Goal: Task Accomplishment & Management: Manage account settings

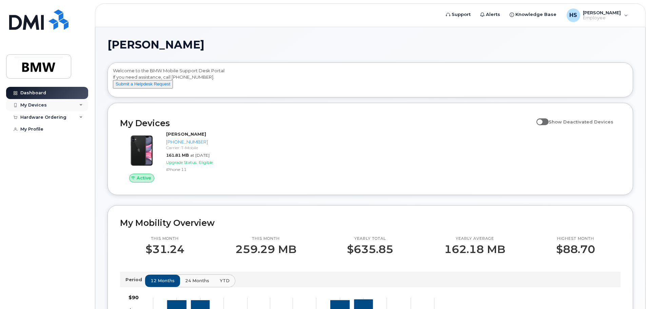
click at [36, 104] on div "My Devices" at bounding box center [33, 104] width 26 height 5
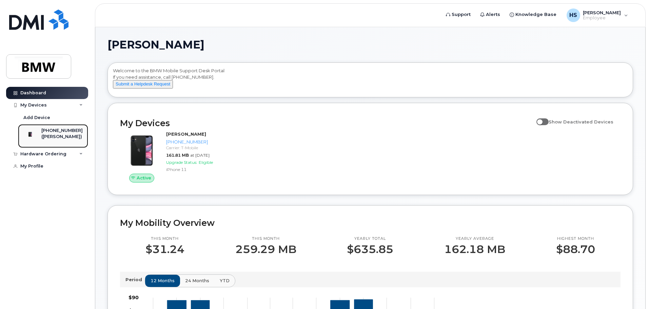
click at [56, 139] on div "([PERSON_NAME])" at bounding box center [61, 137] width 41 height 6
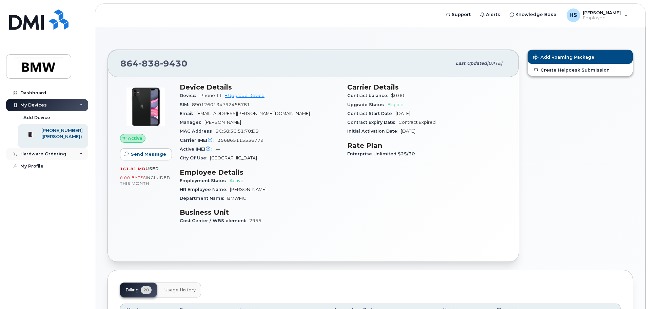
click at [50, 157] on div "Hardware Ordering" at bounding box center [43, 153] width 46 height 5
click at [38, 92] on div "Dashboard" at bounding box center [33, 92] width 26 height 5
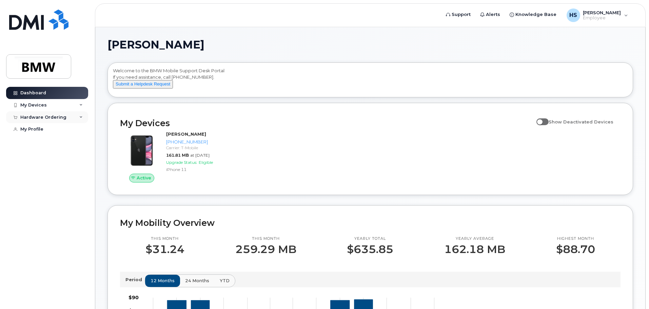
click at [41, 120] on div "Hardware Ordering" at bounding box center [47, 117] width 82 height 12
click at [41, 131] on div "New Order" at bounding box center [36, 129] width 26 height 6
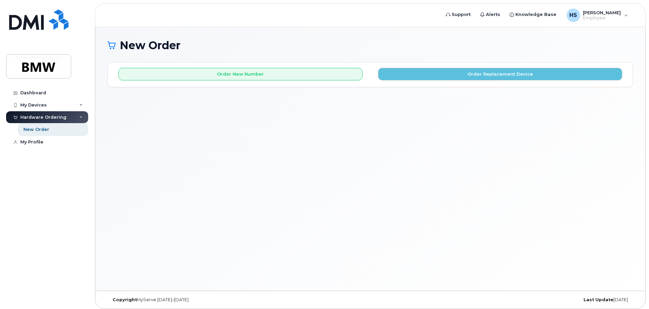
click at [40, 118] on div "Hardware Ordering" at bounding box center [43, 117] width 46 height 5
click at [36, 106] on div "My Devices" at bounding box center [33, 104] width 26 height 5
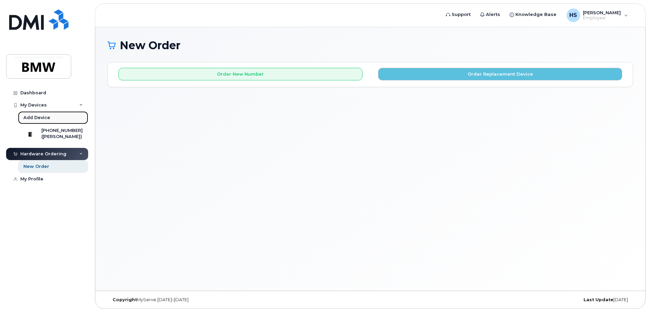
click at [38, 118] on div "Add Device" at bounding box center [36, 118] width 27 height 6
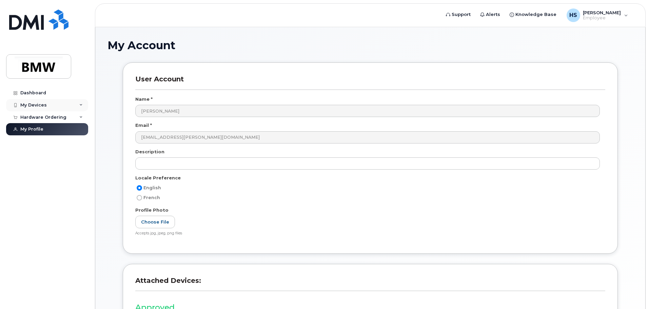
click at [34, 107] on div "My Devices" at bounding box center [33, 104] width 26 height 5
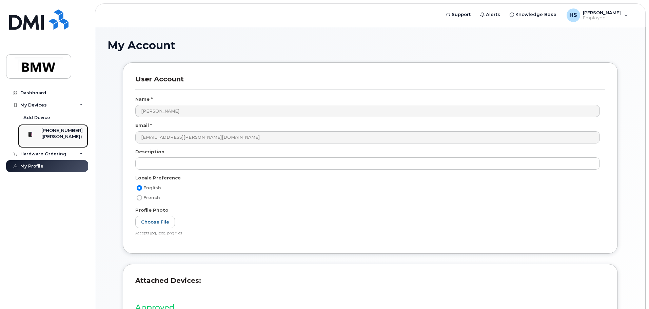
click at [43, 135] on div "[PHONE_NUMBER] ([PERSON_NAME])" at bounding box center [51, 135] width 61 height 17
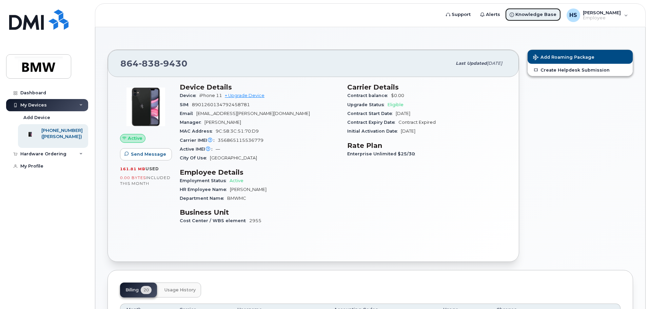
click at [544, 15] on span "Knowledge Base" at bounding box center [535, 14] width 41 height 7
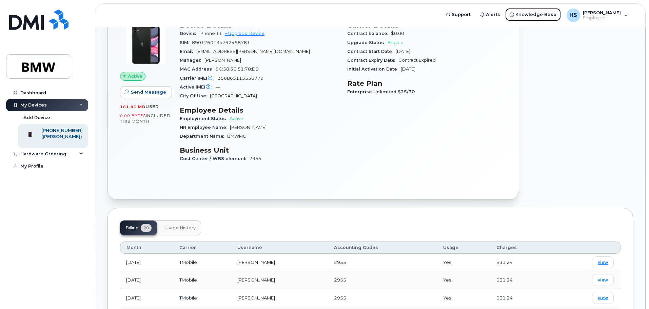
scroll to position [68, 0]
